Goal: Task Accomplishment & Management: Use online tool/utility

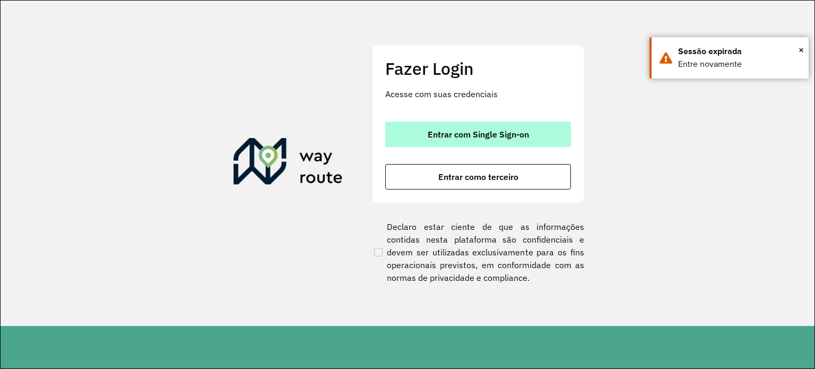
click at [514, 130] on span "Entrar com Single Sign-on" at bounding box center [477, 134] width 101 height 8
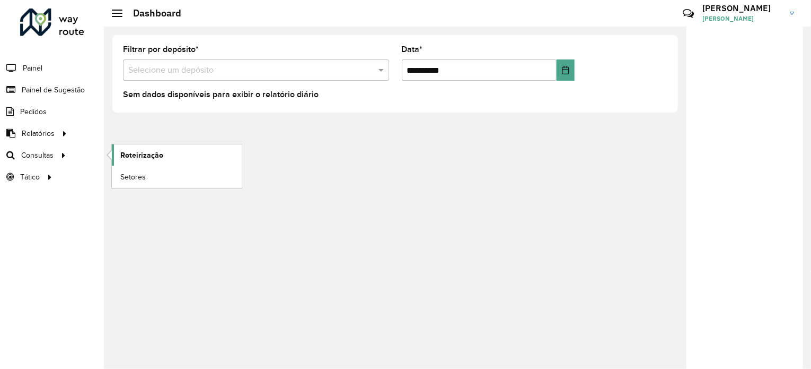
click at [142, 156] on span "Roteirização" at bounding box center [141, 155] width 43 height 11
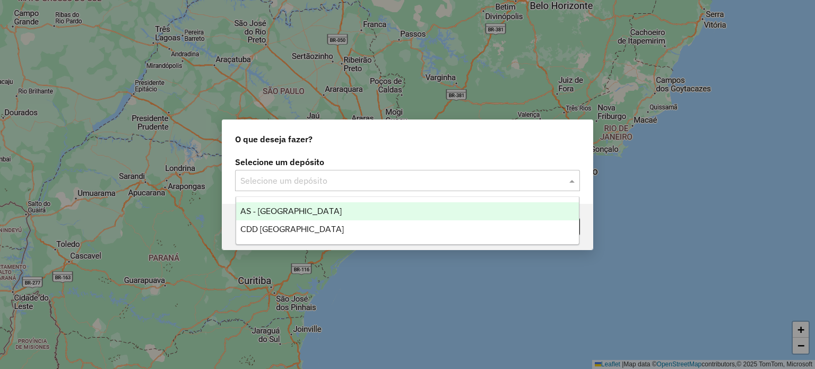
click at [568, 181] on span at bounding box center [572, 180] width 13 height 13
click at [300, 212] on span "AS - RONDONOPOLIS" at bounding box center [290, 210] width 101 height 9
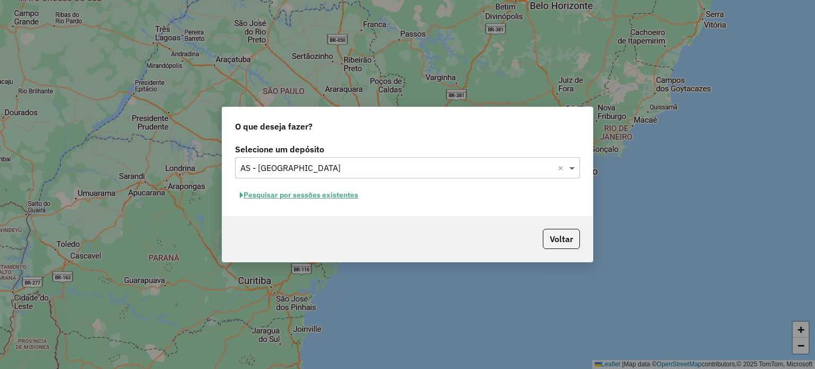
click at [573, 172] on span at bounding box center [572, 167] width 13 height 13
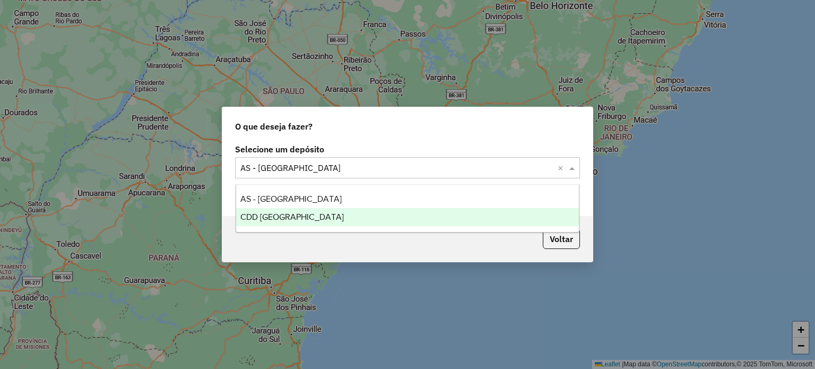
click at [295, 219] on span "CDD Rondonópolis" at bounding box center [291, 216] width 103 height 9
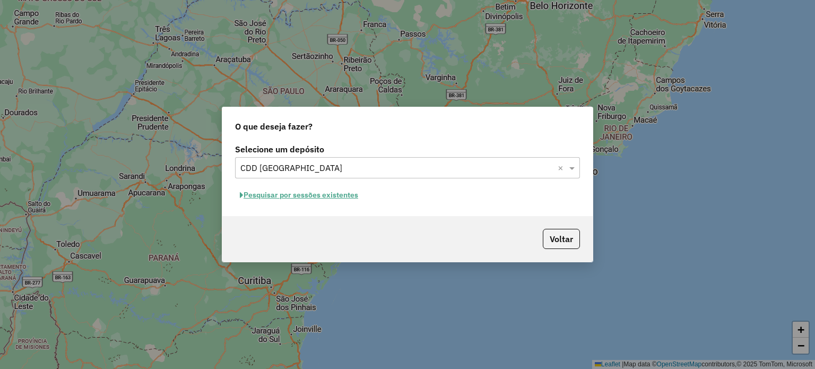
click at [344, 196] on button "Pesquisar por sessões existentes" at bounding box center [299, 195] width 128 height 16
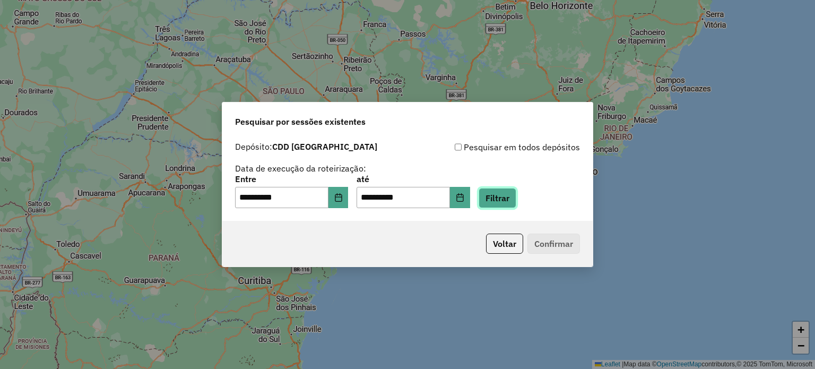
click at [516, 203] on button "Filtrar" at bounding box center [497, 198] width 38 height 20
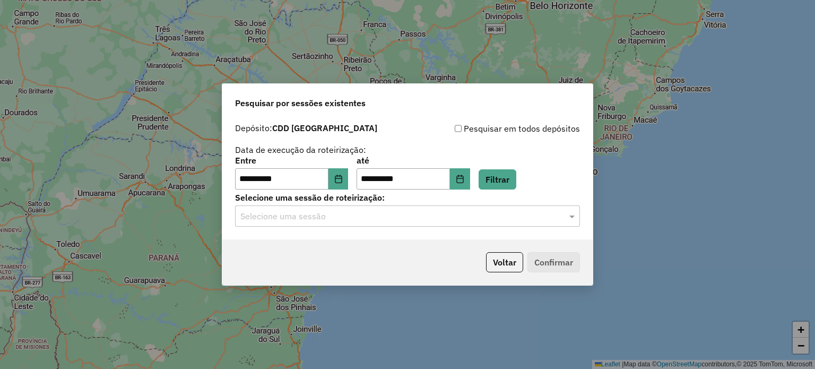
click at [463, 218] on input "text" at bounding box center [396, 216] width 313 height 13
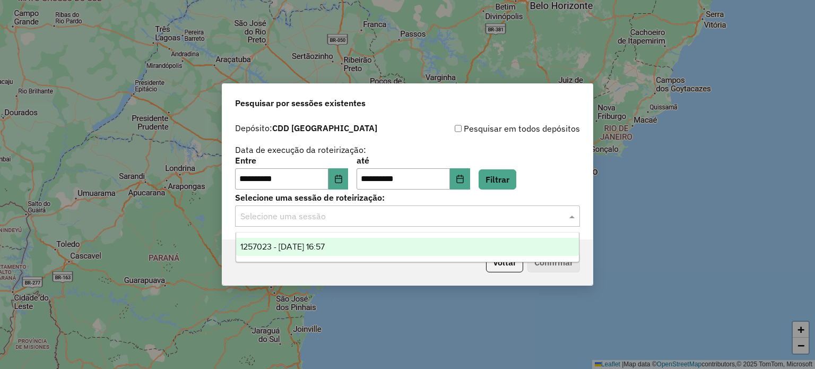
click at [363, 248] on div "1257023 - 01/09/2025 16:57" at bounding box center [407, 247] width 343 height 18
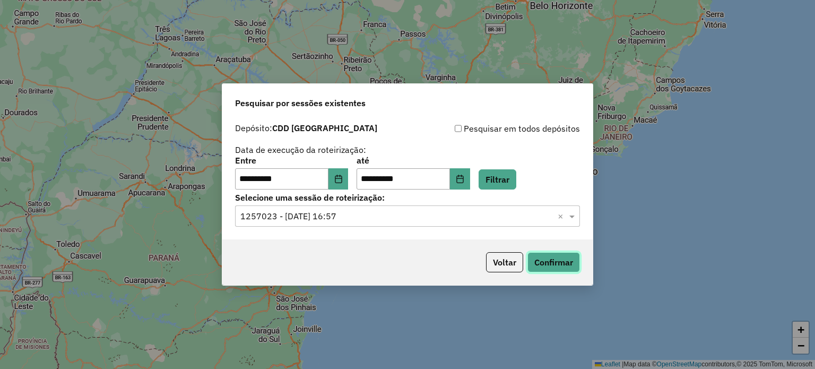
click at [557, 258] on button "Confirmar" at bounding box center [553, 262] width 53 height 20
click at [509, 263] on button "Voltar" at bounding box center [504, 262] width 37 height 20
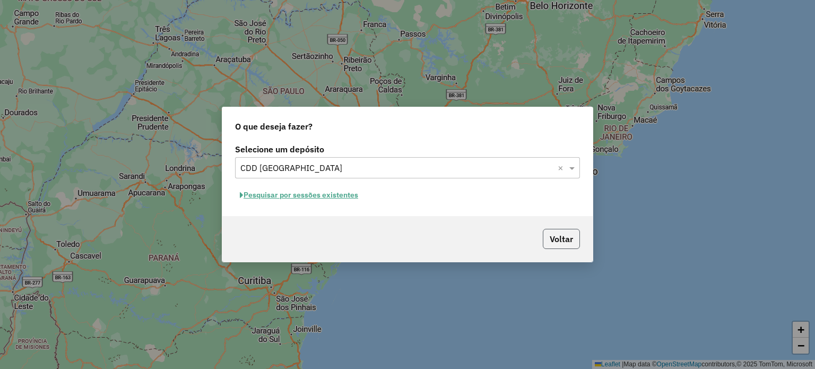
click at [560, 243] on button "Voltar" at bounding box center [561, 239] width 37 height 20
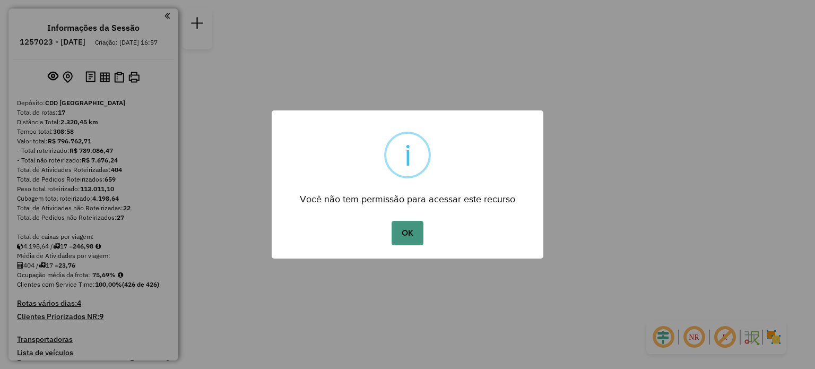
click at [414, 232] on button "OK" at bounding box center [406, 233] width 31 height 24
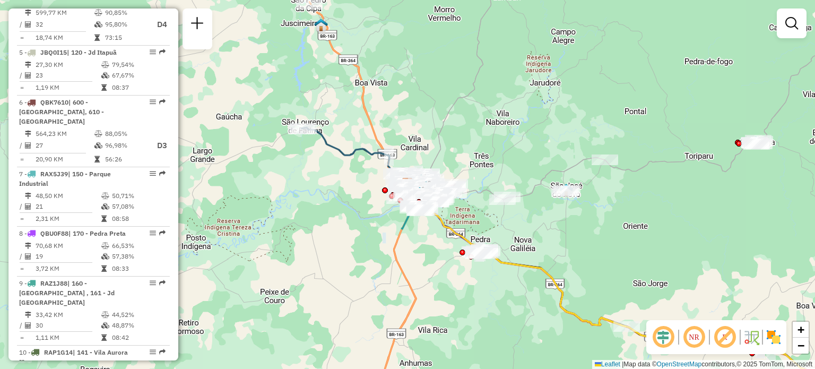
scroll to position [689, 0]
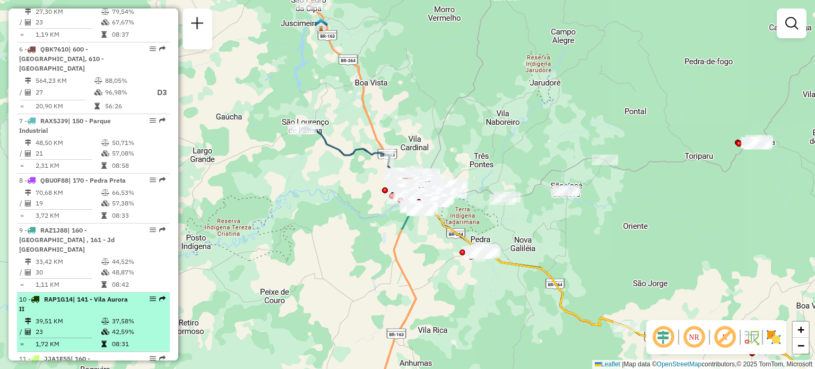
click at [77, 295] on span "| 141 - Vila Aurora II" at bounding box center [73, 304] width 109 height 18
select select "**********"
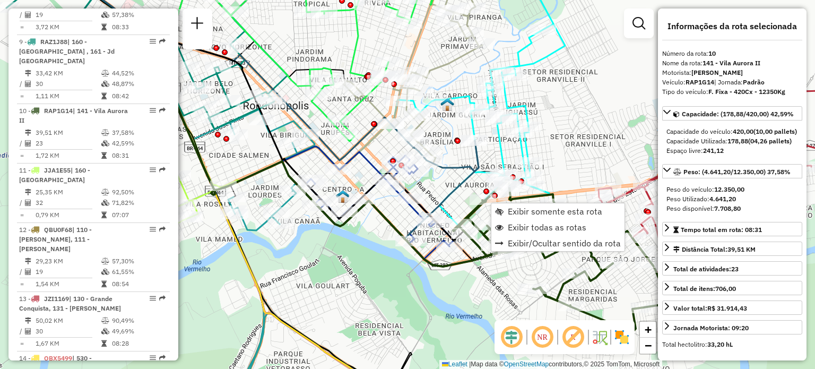
scroll to position [924, 0]
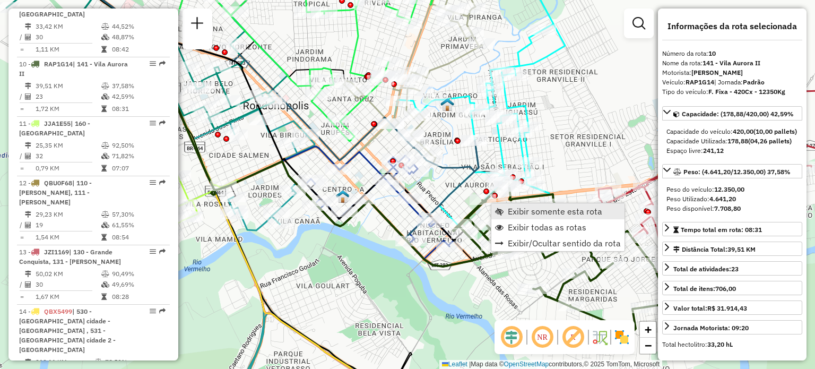
click at [515, 211] on span "Exibir somente esta rota" at bounding box center [555, 211] width 94 height 8
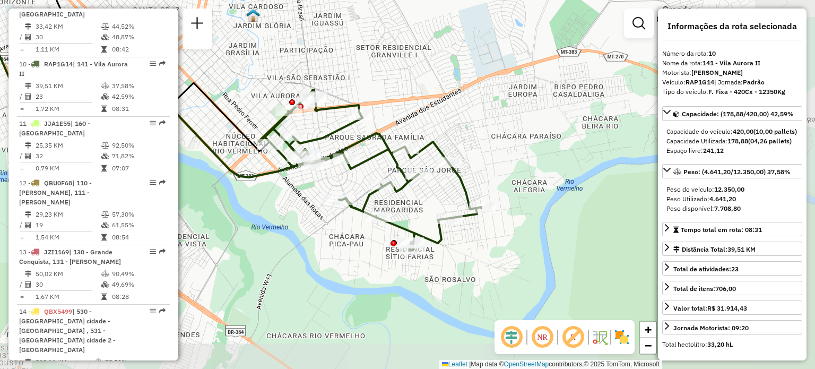
drag, startPoint x: 504, startPoint y: 213, endPoint x: 333, endPoint y: 130, distance: 189.5
click at [333, 130] on icon at bounding box center [370, 170] width 222 height 160
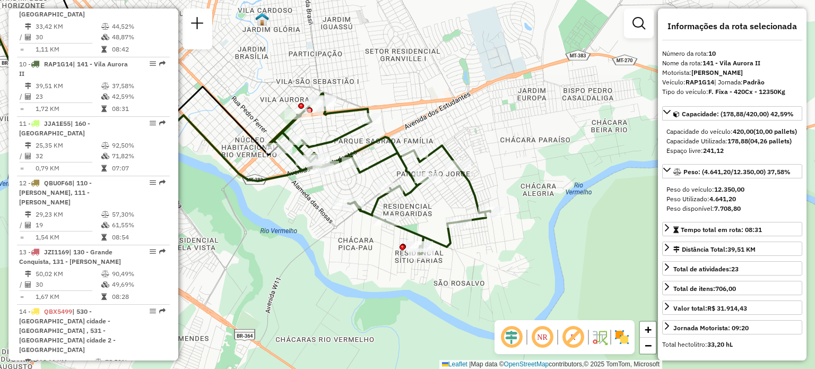
drag, startPoint x: 382, startPoint y: 169, endPoint x: 400, endPoint y: 170, distance: 18.1
click at [400, 170] on div "Janela de atendimento Grade de atendimento Capacidade Transportadoras Veículos …" at bounding box center [407, 184] width 815 height 369
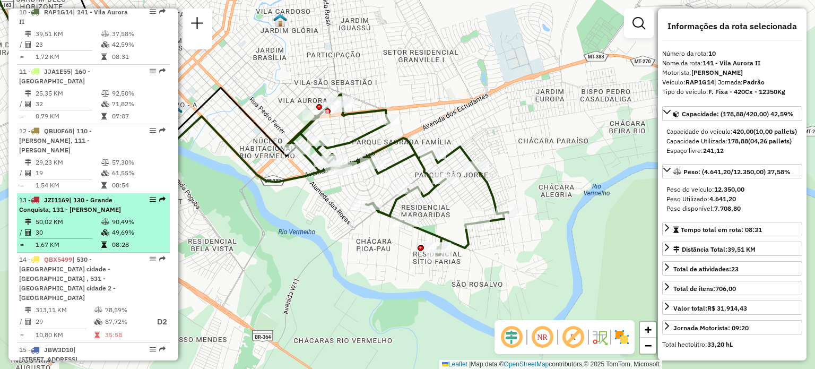
scroll to position [977, 0]
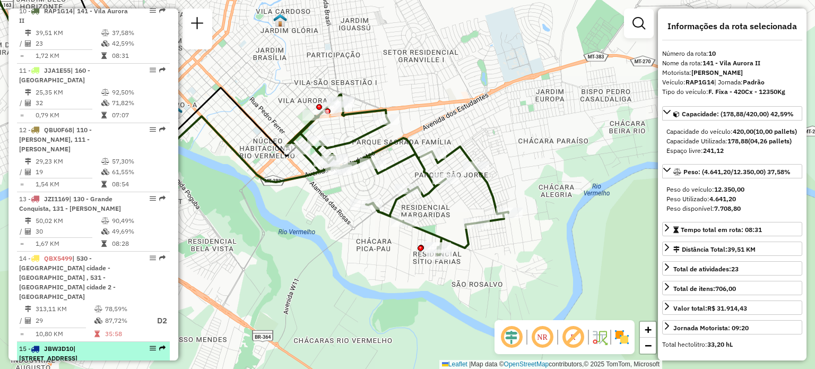
click at [65, 344] on span "JBW3D10" at bounding box center [58, 348] width 29 height 8
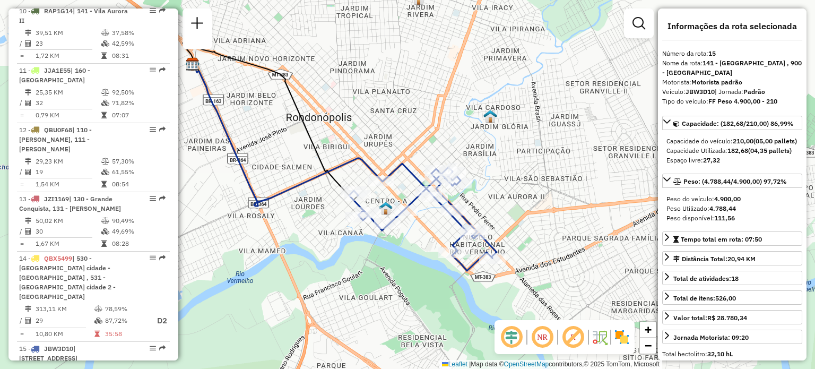
drag, startPoint x: 466, startPoint y: 297, endPoint x: 398, endPoint y: 269, distance: 73.5
click at [398, 269] on div "Janela de atendimento Grade de atendimento Capacidade Transportadoras Veículos …" at bounding box center [407, 184] width 815 height 369
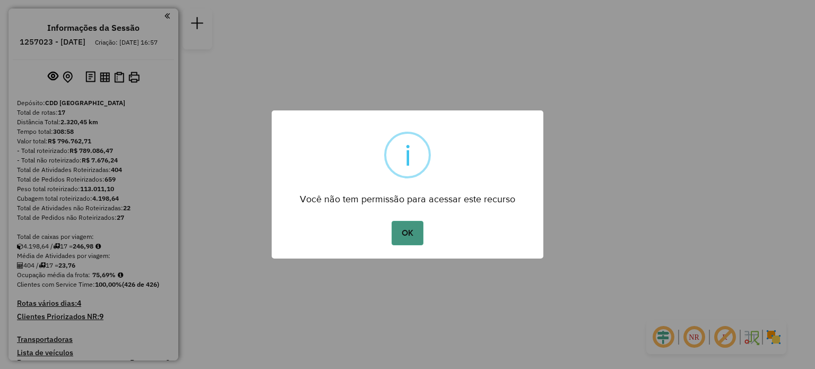
click at [409, 234] on button "OK" at bounding box center [406, 233] width 31 height 24
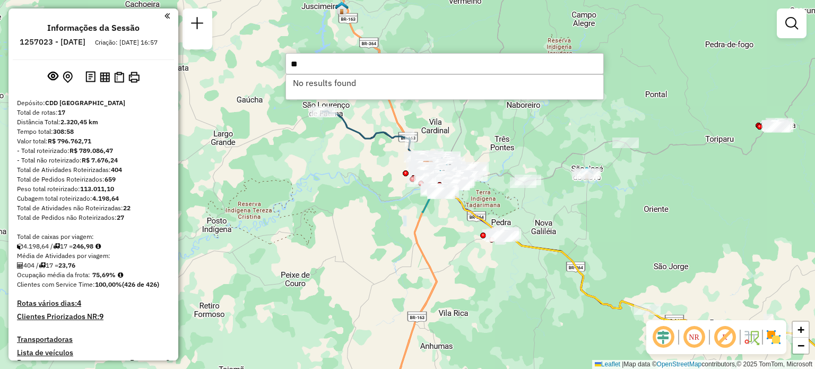
type input "*"
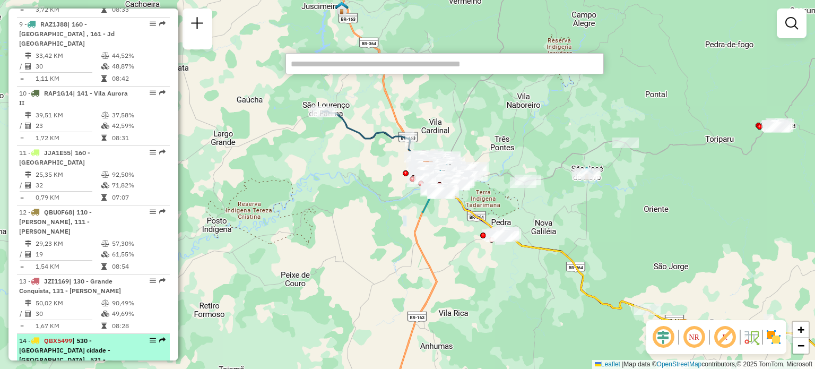
scroll to position [902, 0]
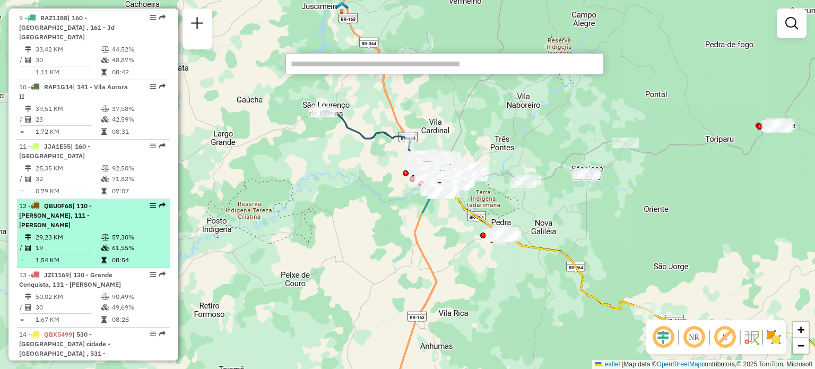
click at [68, 202] on span "QBU0F68" at bounding box center [58, 206] width 28 height 8
select select "**********"
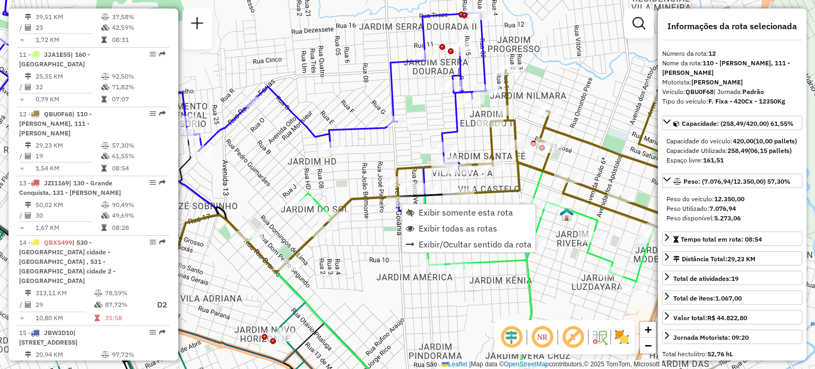
scroll to position [1043, 0]
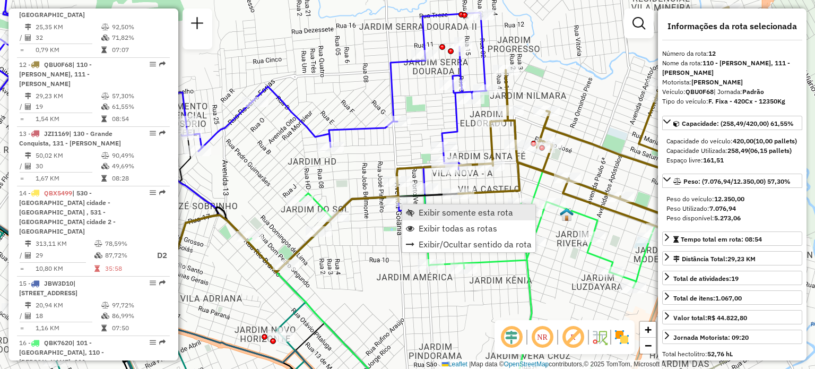
click at [416, 211] on link "Exibir somente esta rota" at bounding box center [468, 212] width 133 height 16
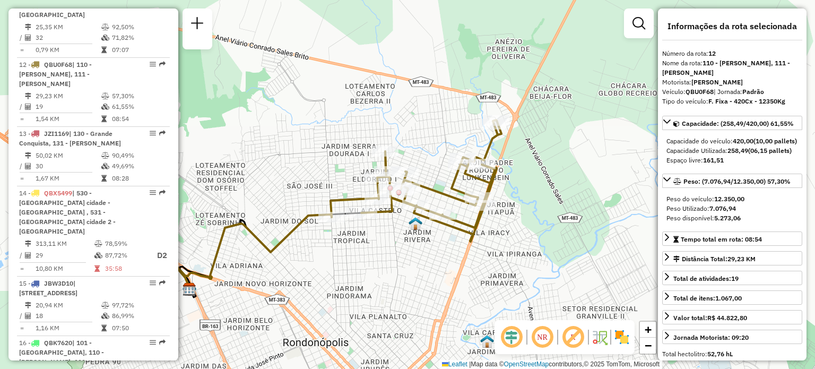
drag, startPoint x: 552, startPoint y: 242, endPoint x: 452, endPoint y: 246, distance: 99.8
click at [452, 246] on div "Janela de atendimento Grade de atendimento Capacidade Transportadoras Veículos …" at bounding box center [407, 184] width 815 height 369
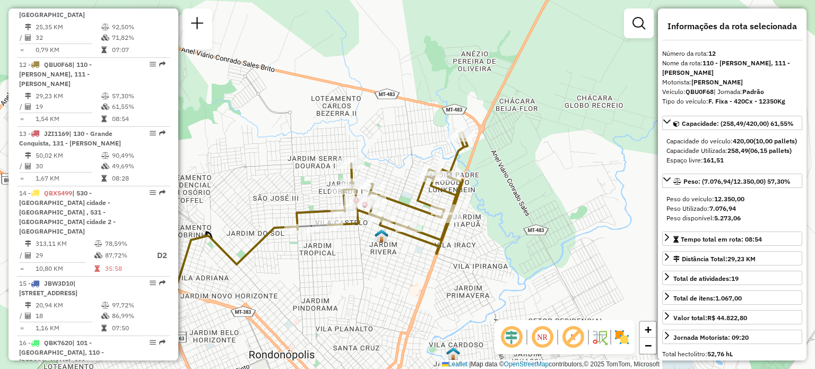
drag, startPoint x: 456, startPoint y: 256, endPoint x: 423, endPoint y: 268, distance: 34.6
click at [423, 268] on div "Janela de atendimento Grade de atendimento Capacidade Transportadoras Veículos …" at bounding box center [407, 184] width 815 height 369
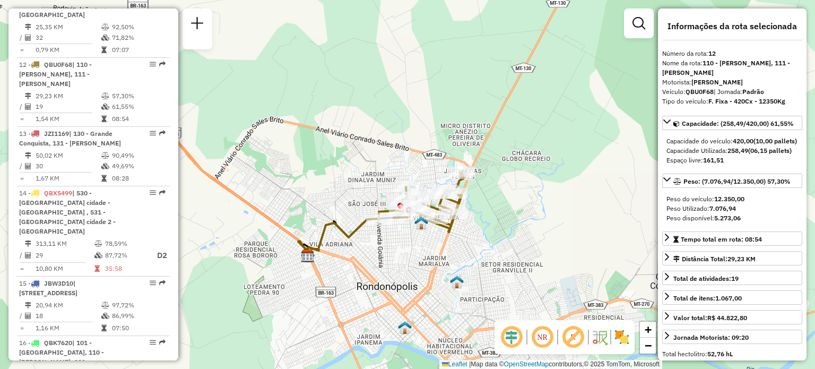
drag, startPoint x: 560, startPoint y: 273, endPoint x: 514, endPoint y: 222, distance: 69.1
click at [514, 222] on div "Janela de atendimento Grade de atendimento Capacidade Transportadoras Veículos …" at bounding box center [407, 184] width 815 height 369
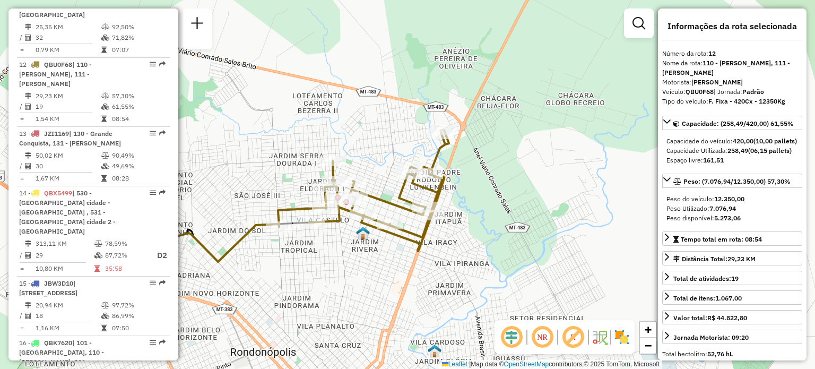
drag, startPoint x: 475, startPoint y: 246, endPoint x: 439, endPoint y: 263, distance: 39.9
click at [439, 263] on div "Janela de atendimento Grade de atendimento Capacidade Transportadoras Veículos …" at bounding box center [407, 184] width 815 height 369
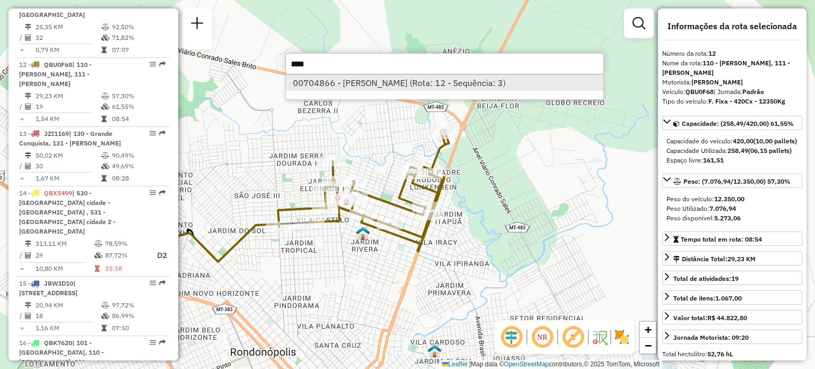
type input "****"
click at [438, 89] on li "00704866 - KENNEDY ROGERIO DANT (Rota: 12 - Sequência: 3)" at bounding box center [444, 83] width 317 height 16
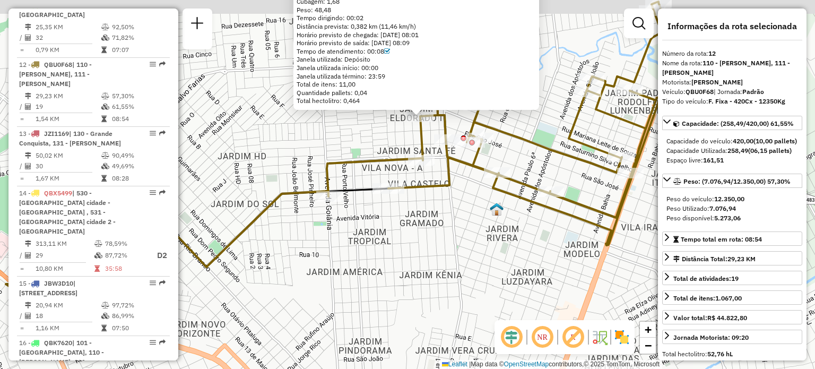
drag, startPoint x: 468, startPoint y: 199, endPoint x: 410, endPoint y: 201, distance: 57.8
click at [436, 214] on div "00704866 - KENNEDY ROGERIO DANT Endereço: R Waldemar Pessoa 664 Bairro: NUCLEO …" at bounding box center [407, 184] width 815 height 369
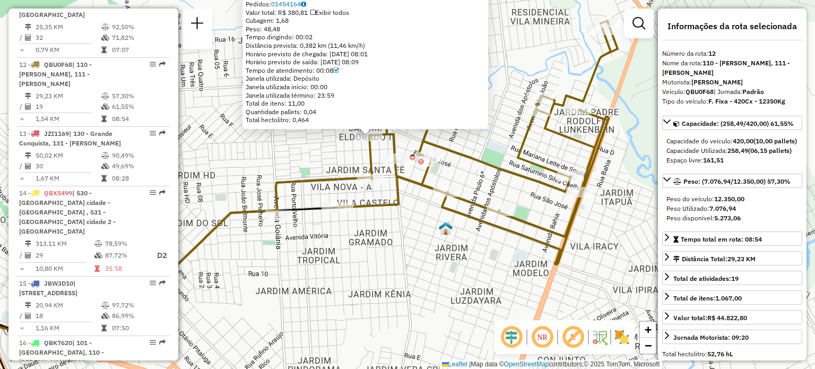
drag, startPoint x: 458, startPoint y: 204, endPoint x: 426, endPoint y: 214, distance: 32.9
click at [426, 214] on div "00704866 - KENNEDY ROGERIO DANT Endereço: R Waldemar Pessoa 664 Bairro: NUCLEO …" at bounding box center [407, 184] width 815 height 369
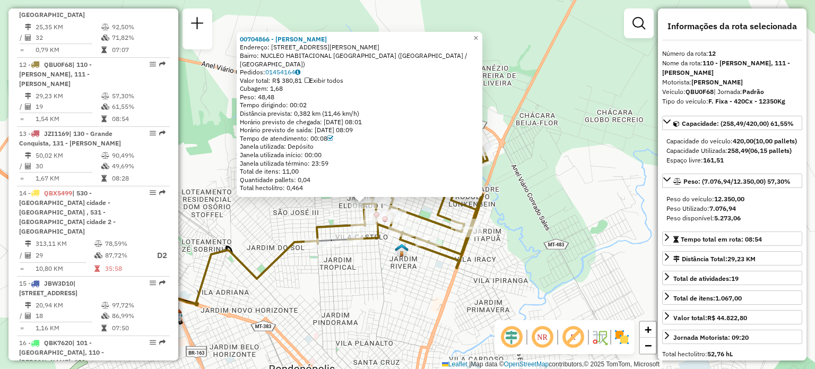
drag, startPoint x: 596, startPoint y: 231, endPoint x: 486, endPoint y: 261, distance: 114.2
click at [490, 261] on div "00704866 - KENNEDY ROGERIO DANT Endereço: R Waldemar Pessoa 664 Bairro: NUCLEO …" at bounding box center [407, 184] width 815 height 369
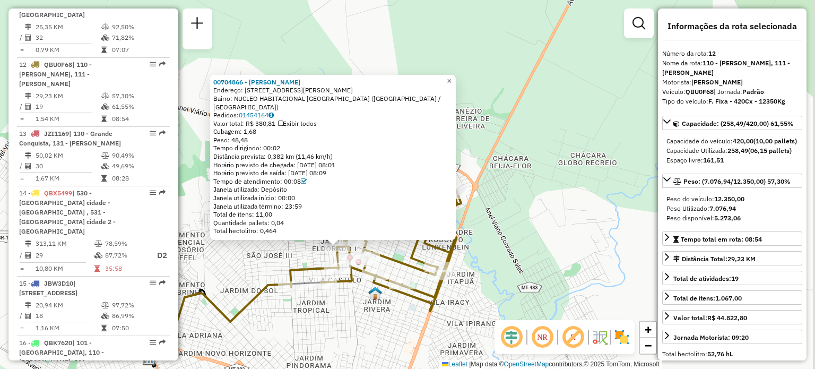
drag, startPoint x: 547, startPoint y: 220, endPoint x: 519, endPoint y: 263, distance: 50.9
click at [519, 263] on div "00704866 - KENNEDY ROGERIO DANT Endereço: R Waldemar Pessoa 664 Bairro: NUCLEO …" at bounding box center [407, 184] width 815 height 369
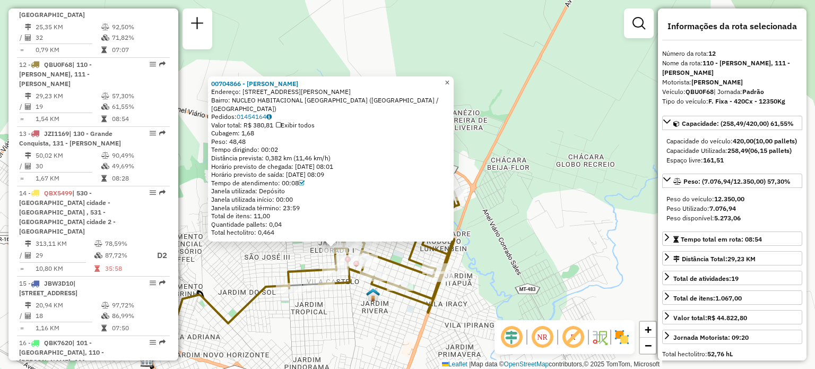
click at [449, 87] on span "×" at bounding box center [446, 82] width 5 height 9
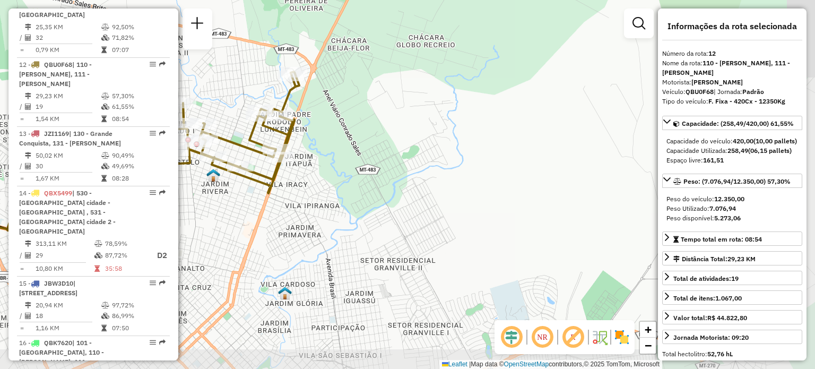
drag, startPoint x: 500, startPoint y: 223, endPoint x: 343, endPoint y: 109, distance: 194.0
click at [343, 109] on div "Janela de atendimento Grade de atendimento Capacidade Transportadoras Veículos …" at bounding box center [407, 184] width 815 height 369
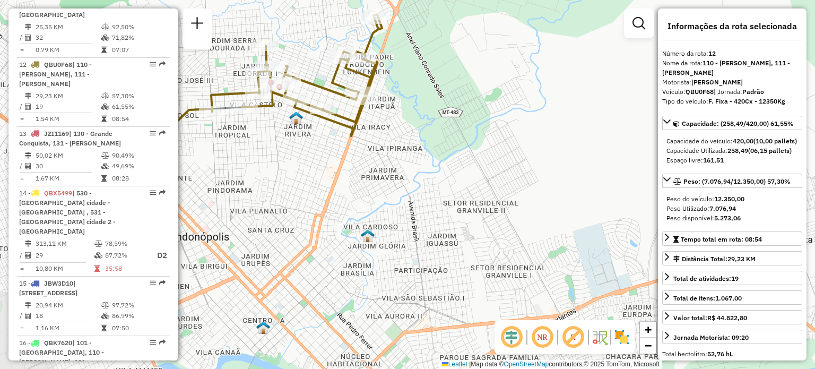
drag, startPoint x: 420, startPoint y: 221, endPoint x: 504, endPoint y: 162, distance: 102.8
click at [504, 162] on div "Janela de atendimento Grade de atendimento Capacidade Transportadoras Veículos …" at bounding box center [407, 184] width 815 height 369
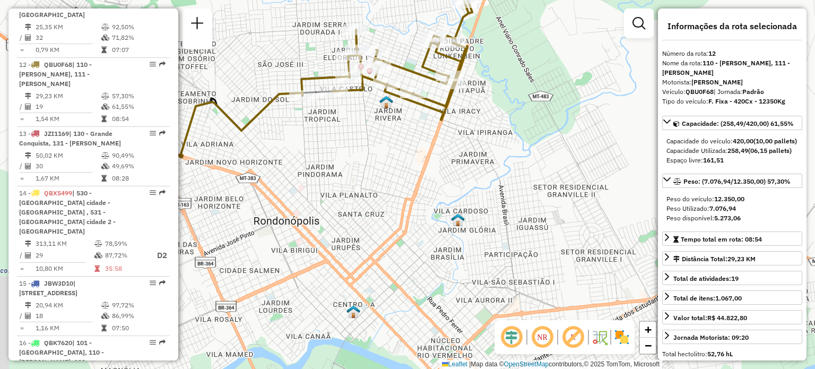
drag, startPoint x: 439, startPoint y: 185, endPoint x: 535, endPoint y: 169, distance: 97.3
click at [535, 169] on div "Janela de atendimento Grade de atendimento Capacidade Transportadoras Veículos …" at bounding box center [407, 184] width 815 height 369
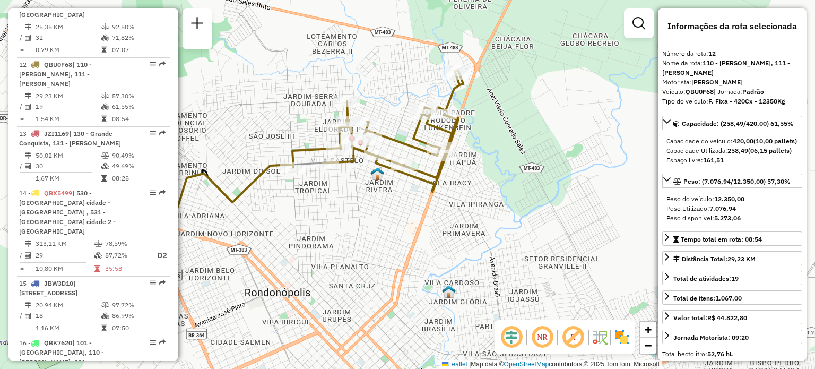
drag, startPoint x: 456, startPoint y: 181, endPoint x: 443, endPoint y: 263, distance: 82.1
click at [443, 263] on div "Janela de atendimento Grade de atendimento Capacidade Transportadoras Veículos …" at bounding box center [407, 184] width 815 height 369
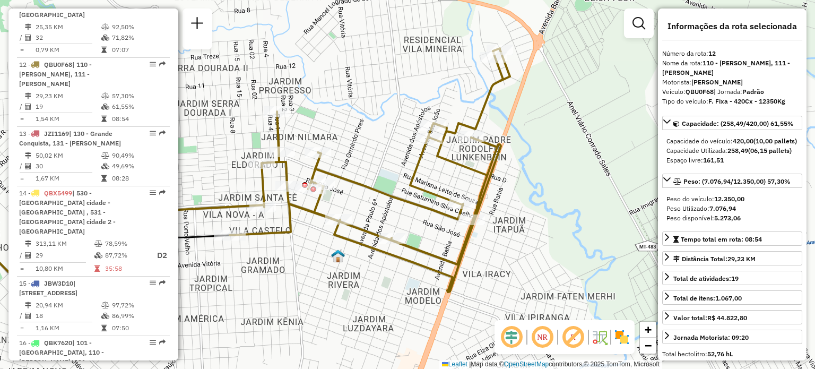
drag, startPoint x: 477, startPoint y: 170, endPoint x: 531, endPoint y: 161, distance: 55.5
click at [531, 161] on div "Janela de atendimento Grade de atendimento Capacidade Transportadoras Veículos …" at bounding box center [407, 184] width 815 height 369
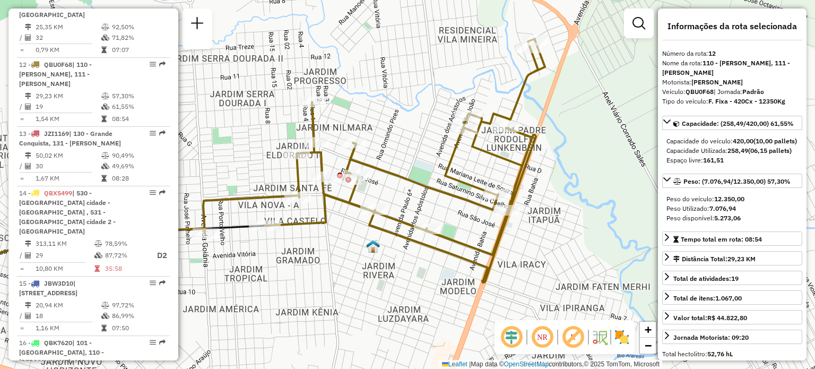
drag, startPoint x: 393, startPoint y: 228, endPoint x: 347, endPoint y: 233, distance: 46.4
click at [397, 227] on icon at bounding box center [374, 160] width 342 height 243
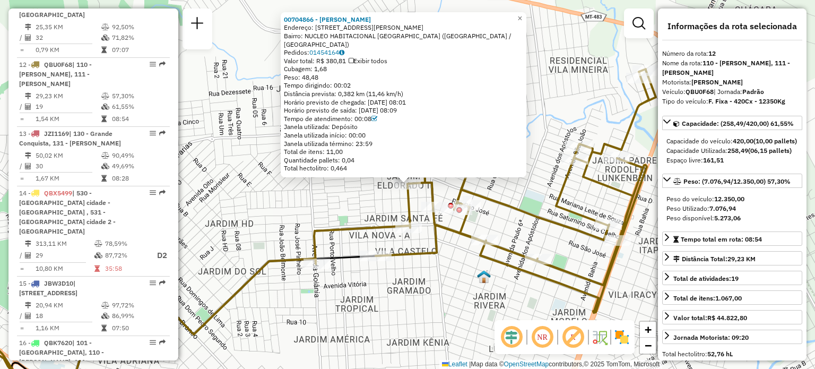
click at [178, 262] on div "Rota 12 - Placa QBU0F68 00704866 - KENNEDY ROGERIO DANT 00704866 - KENNEDY ROGE…" at bounding box center [407, 184] width 815 height 369
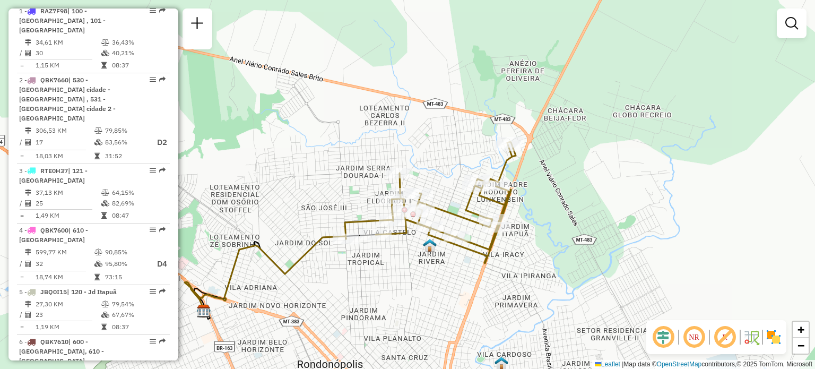
scroll to position [353, 0]
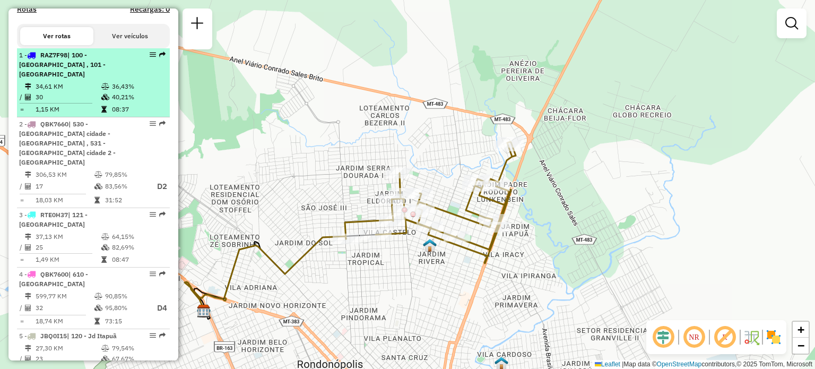
click at [89, 68] on span "| 100 - Dom Osório , 101 - Parque Nova Era" at bounding box center [62, 64] width 86 height 27
select select "**********"
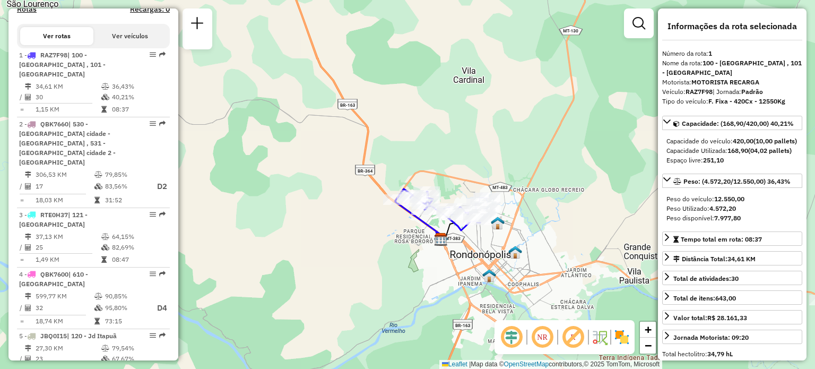
drag, startPoint x: 539, startPoint y: 224, endPoint x: 530, endPoint y: 220, distance: 9.5
click at [531, 221] on div "Janela de atendimento Grade de atendimento Capacidade Transportadoras Veículos …" at bounding box center [407, 184] width 815 height 369
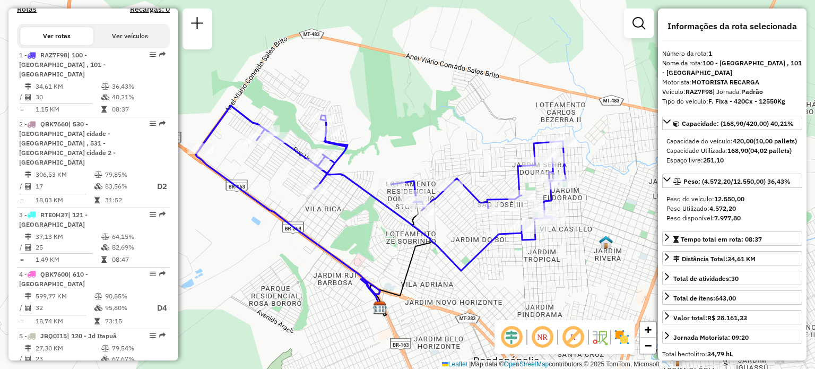
drag, startPoint x: 457, startPoint y: 214, endPoint x: 495, endPoint y: 225, distance: 39.1
click at [495, 225] on div "Janela de atendimento Grade de atendimento Capacidade Transportadoras Veículos …" at bounding box center [407, 184] width 815 height 369
